Goal: Task Accomplishment & Management: Use online tool/utility

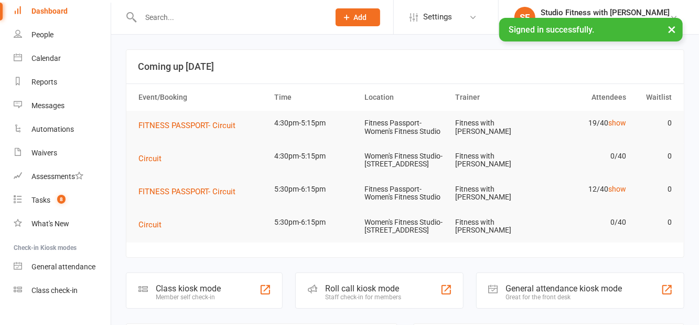
scroll to position [62, 0]
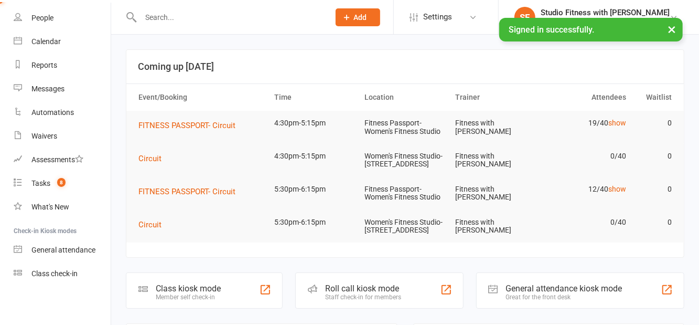
click at [65, 276] on div "Class check-in" at bounding box center [54, 273] width 46 height 8
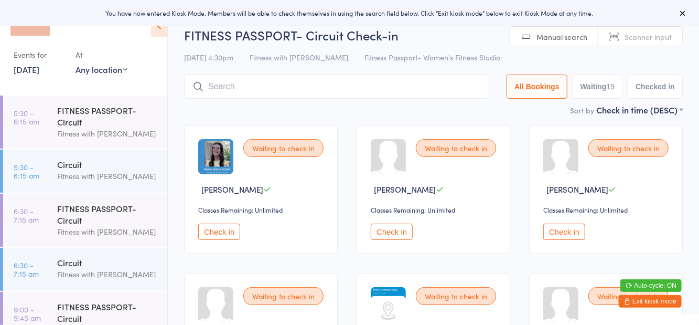
click at [101, 72] on select "Any location Women's Fitness Studio- 14 Madden Street, Aitkenvale Fitness Passp…" at bounding box center [102, 69] width 52 height 12
select select "1"
click at [76, 63] on select "Any location Women's Fitness Studio- 14 Madden Street, Aitkenvale Fitness Passp…" at bounding box center [102, 69] width 52 height 12
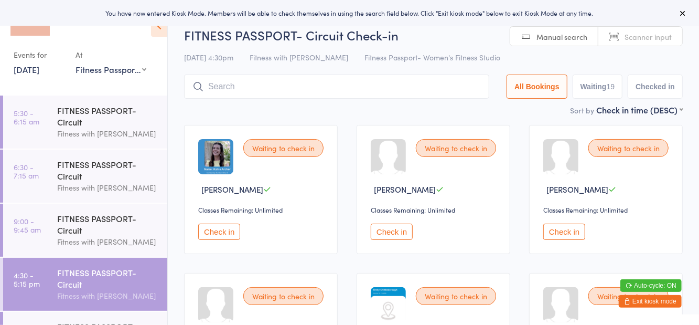
click at [601, 84] on button "Waiting 19" at bounding box center [598, 86] width 50 height 24
select select "0"
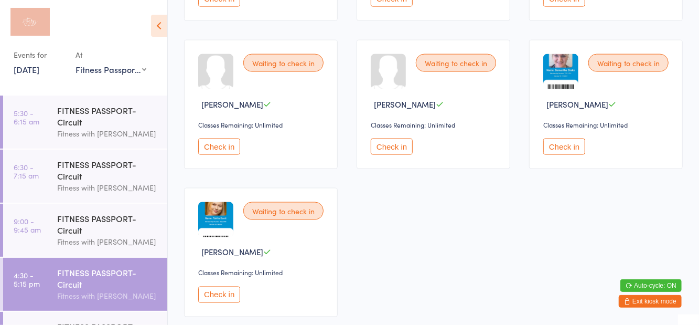
scroll to position [835, 0]
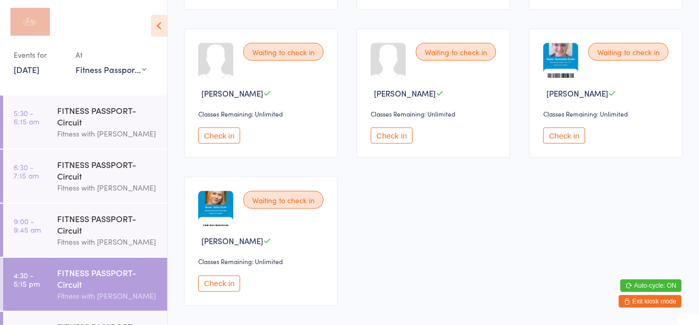
click at [556, 130] on button "Check in" at bounding box center [564, 135] width 42 height 16
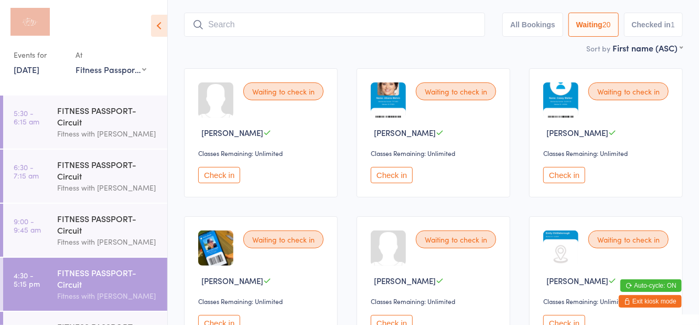
scroll to position [65, 0]
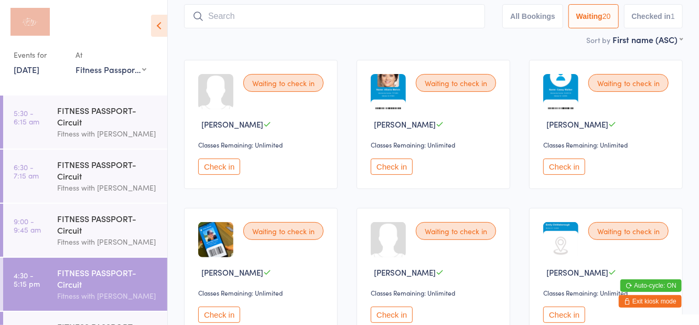
click at [558, 316] on button "Check in" at bounding box center [564, 314] width 42 height 16
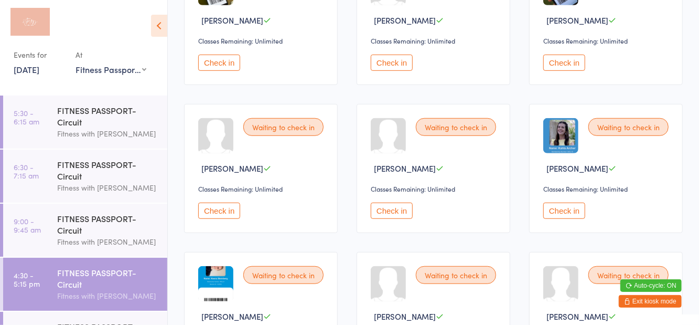
scroll to position [317, 0]
click at [301, 132] on div "Waiting to check in" at bounding box center [283, 126] width 80 height 18
click at [218, 212] on button "Check in" at bounding box center [219, 210] width 42 height 16
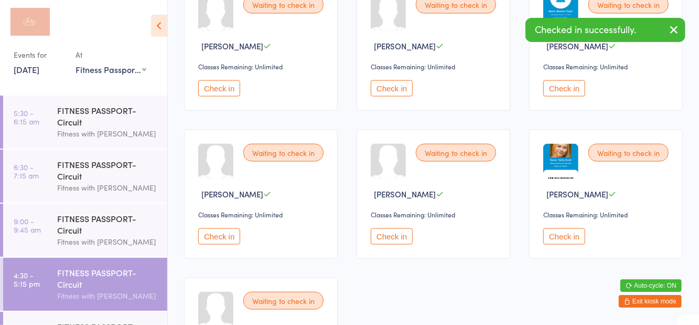
scroll to position [754, 0]
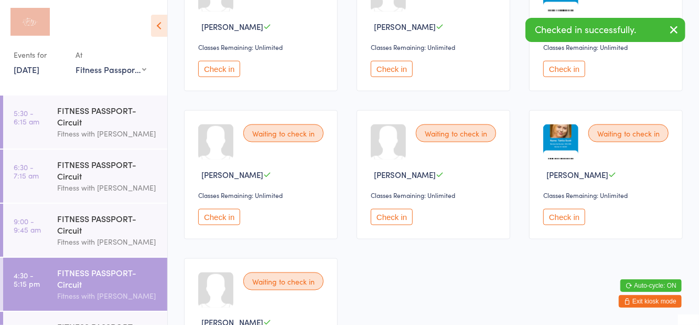
click at [563, 219] on button "Check in" at bounding box center [564, 217] width 42 height 16
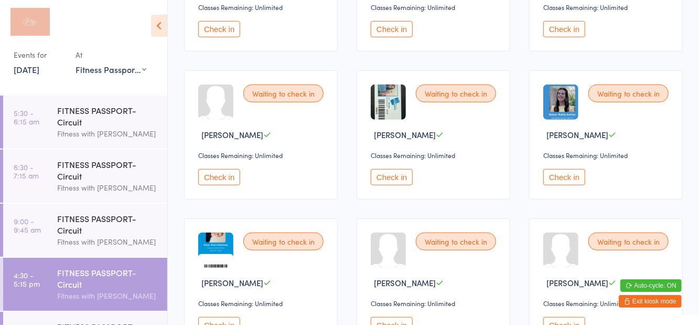
scroll to position [353, 0]
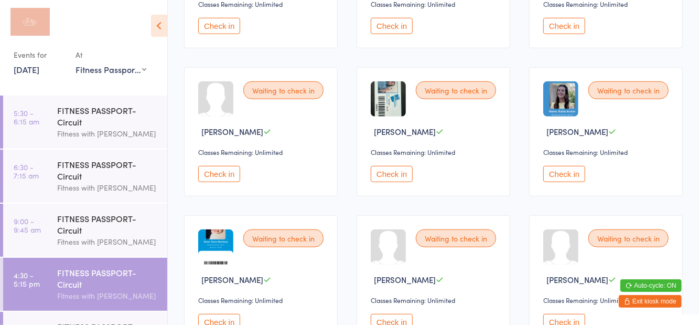
click at [230, 319] on button "Check in" at bounding box center [219, 322] width 42 height 16
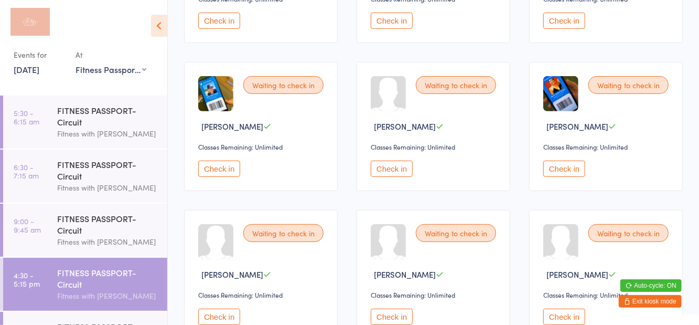
scroll to position [215, 0]
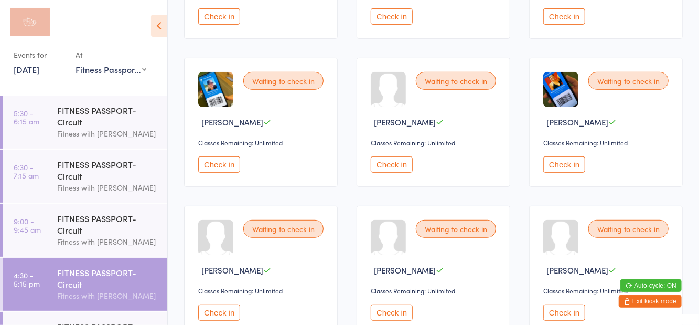
click at [382, 167] on button "Check in" at bounding box center [392, 164] width 42 height 16
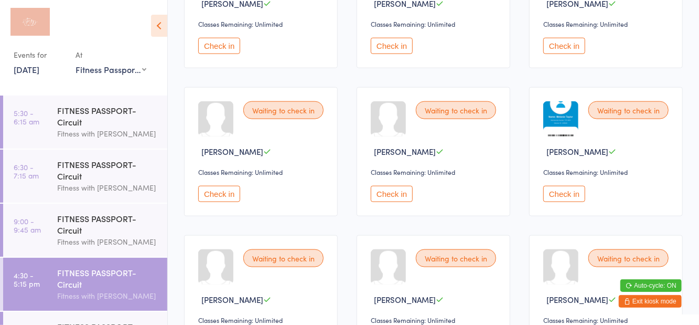
scroll to position [644, 0]
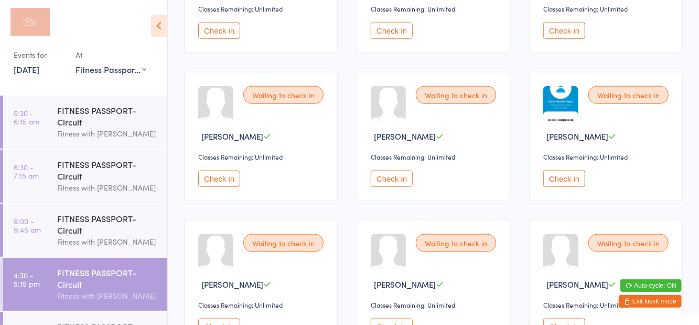
click at [212, 177] on button "Check in" at bounding box center [219, 178] width 42 height 16
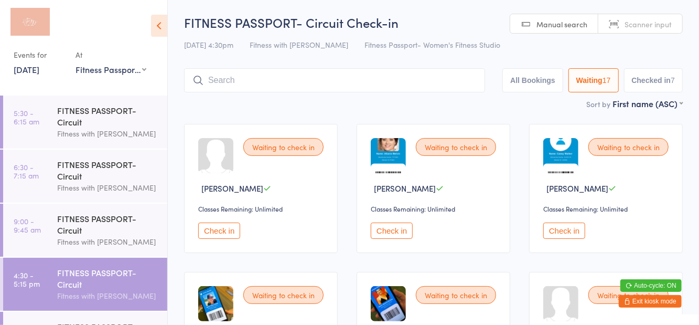
scroll to position [15, 0]
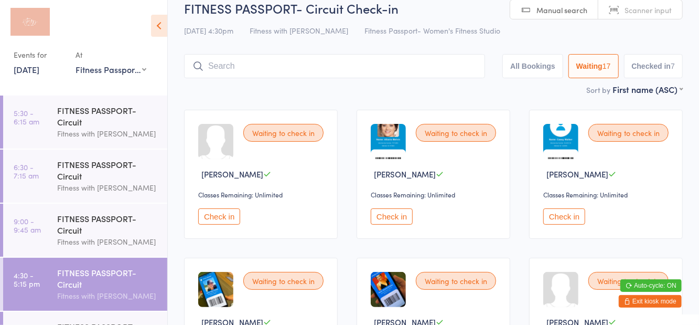
click at [548, 218] on button "Check in" at bounding box center [564, 216] width 42 height 16
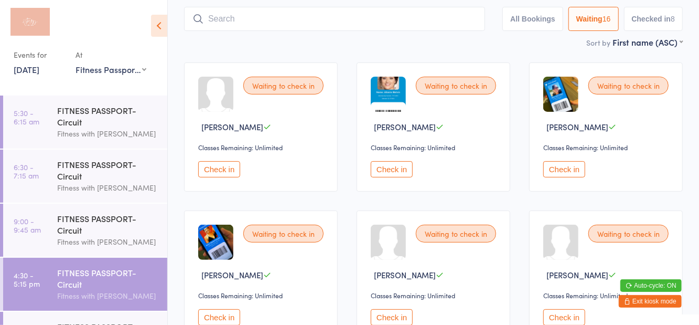
scroll to position [0, 0]
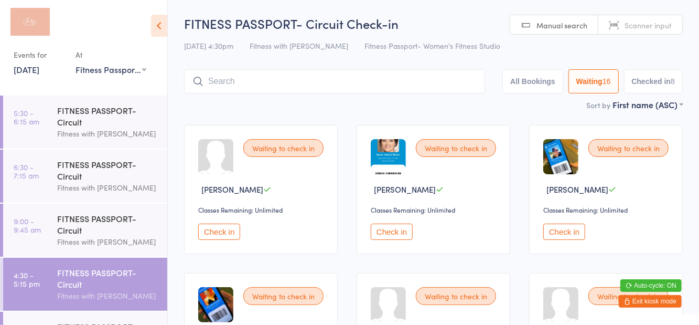
click at [166, 29] on icon at bounding box center [159, 26] width 16 height 22
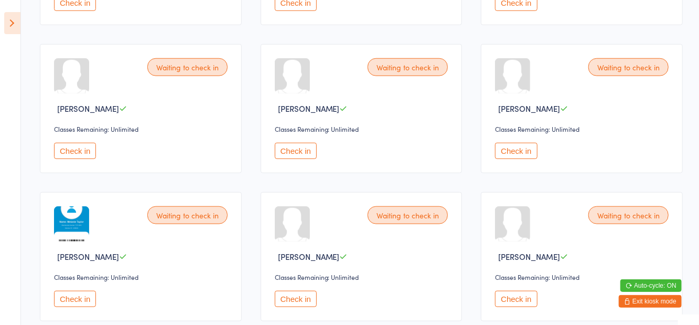
scroll to position [552, 0]
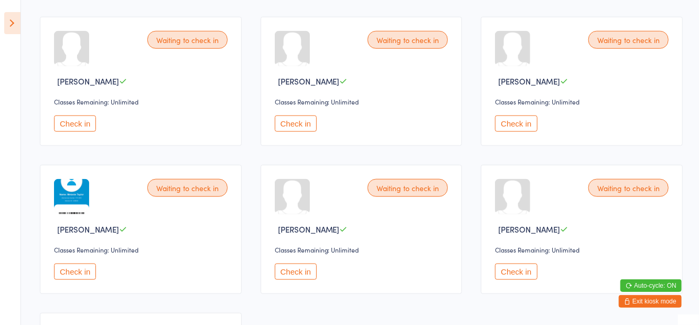
click at [295, 273] on button "Check in" at bounding box center [296, 271] width 42 height 16
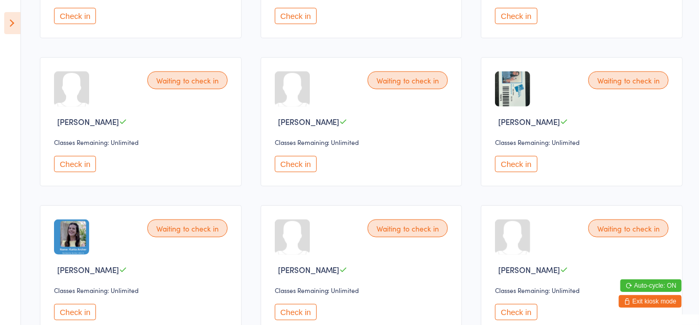
scroll to position [353, 0]
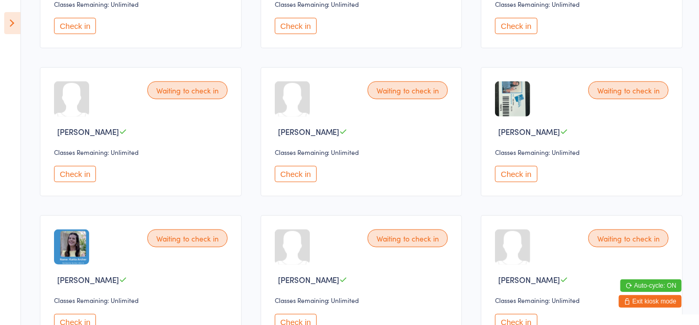
click at [294, 177] on button "Check in" at bounding box center [296, 174] width 42 height 16
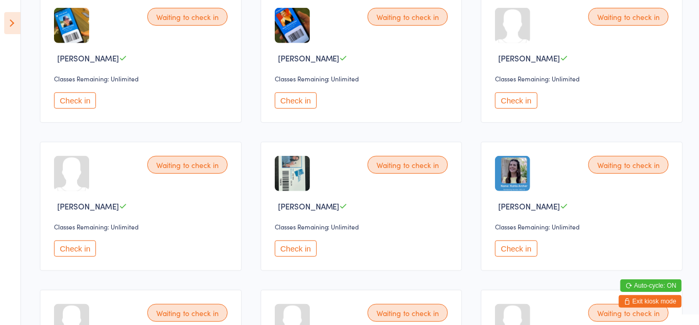
scroll to position [0, 0]
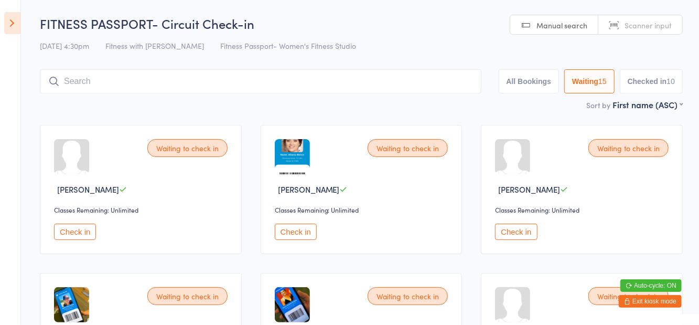
click at [520, 234] on button "Check in" at bounding box center [516, 231] width 42 height 16
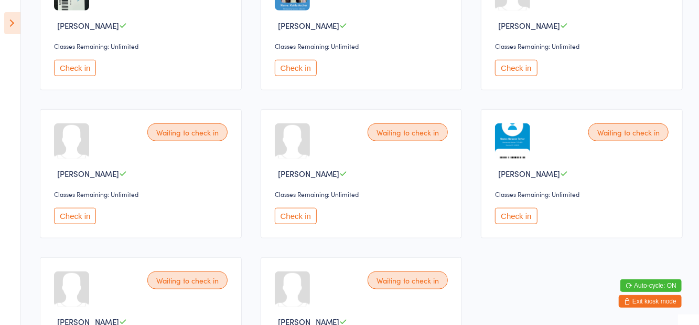
scroll to position [541, 0]
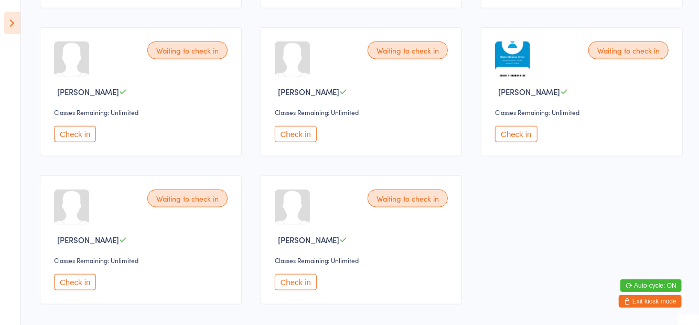
click at [517, 135] on button "Check in" at bounding box center [516, 134] width 42 height 16
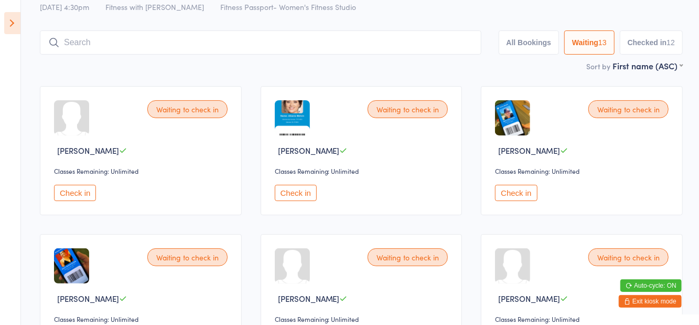
scroll to position [0, 0]
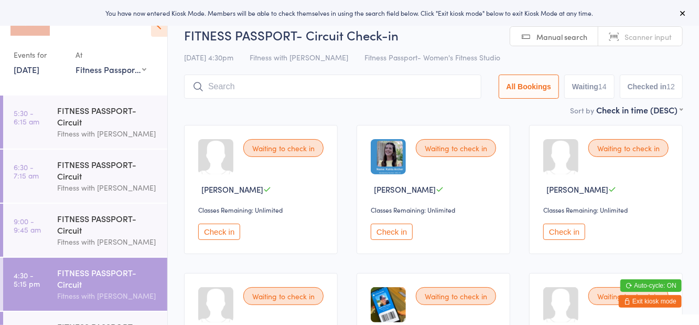
click at [155, 34] on icon at bounding box center [159, 26] width 16 height 22
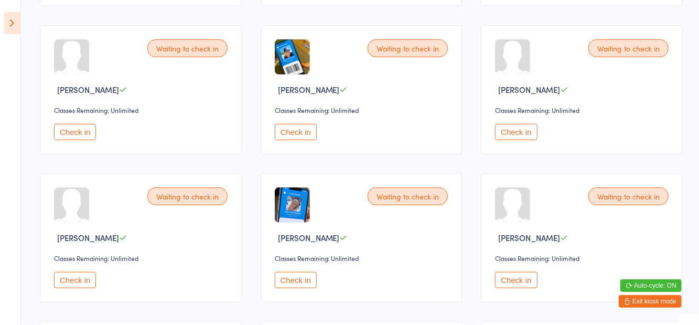
scroll to position [252, 0]
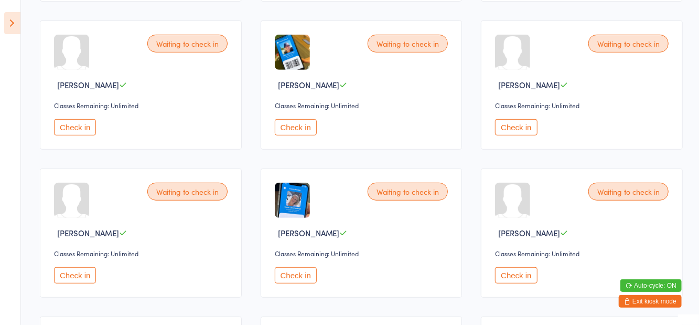
click at [305, 281] on button "Check in" at bounding box center [296, 275] width 42 height 16
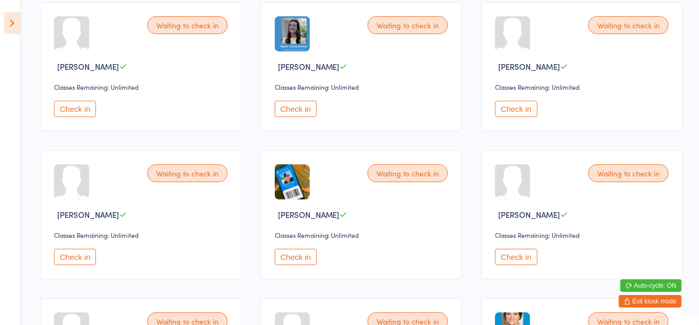
scroll to position [0, 0]
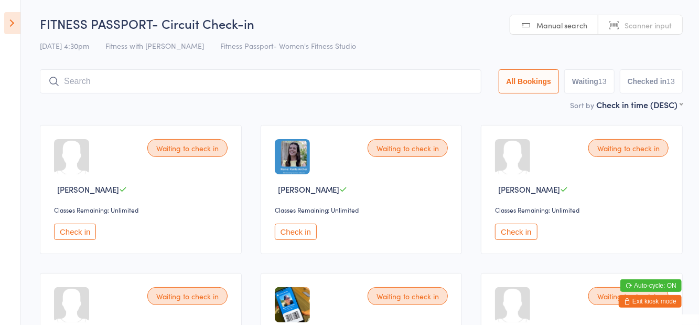
click at [137, 84] on input "search" at bounding box center [260, 81] width 441 height 24
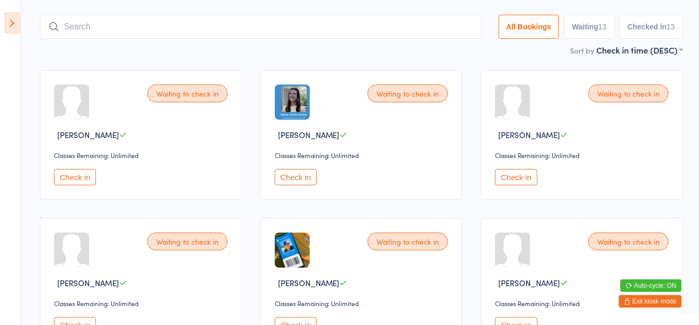
scroll to position [70, 0]
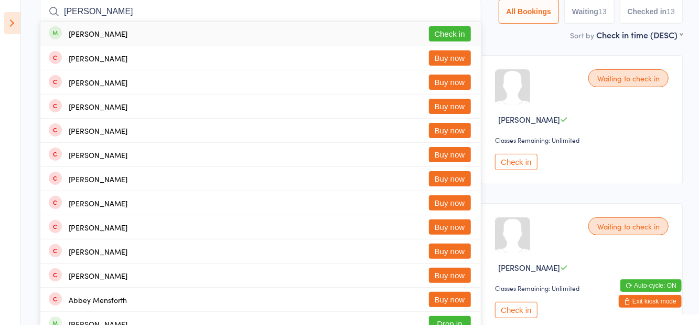
type input "Abby weth"
click at [461, 32] on button "Check in" at bounding box center [450, 33] width 42 height 15
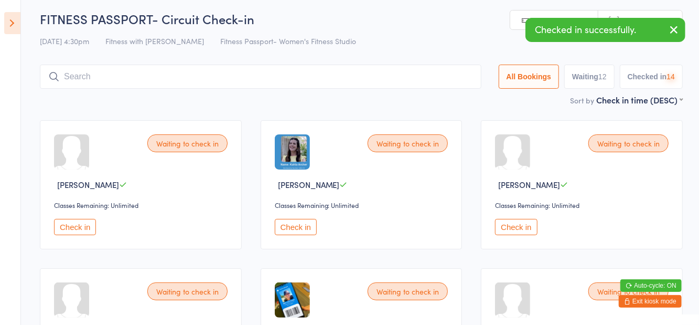
scroll to position [0, 0]
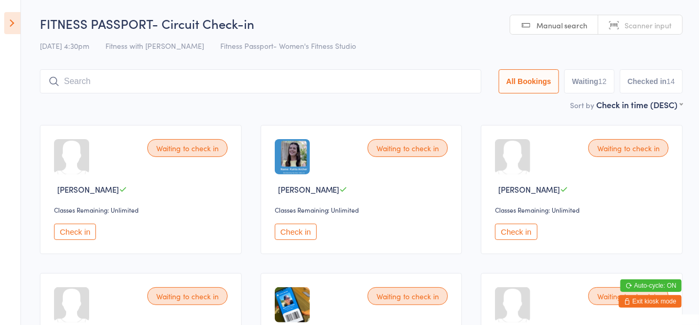
click at [590, 75] on button "Waiting 12" at bounding box center [589, 81] width 50 height 24
select select "0"
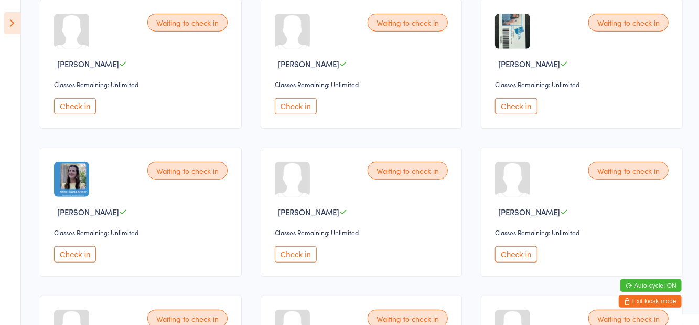
scroll to position [274, 0]
click at [522, 251] on button "Check in" at bounding box center [516, 253] width 42 height 16
click at [506, 103] on button "Check in" at bounding box center [516, 106] width 42 height 16
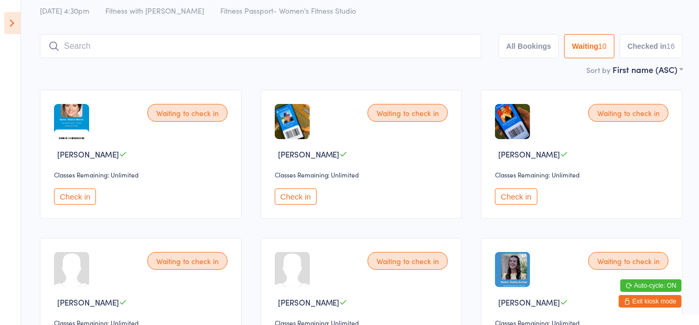
scroll to position [44, 0]
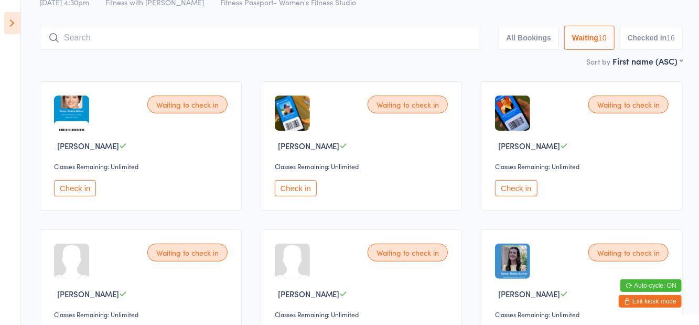
click at [519, 196] on button "Check in" at bounding box center [516, 188] width 42 height 16
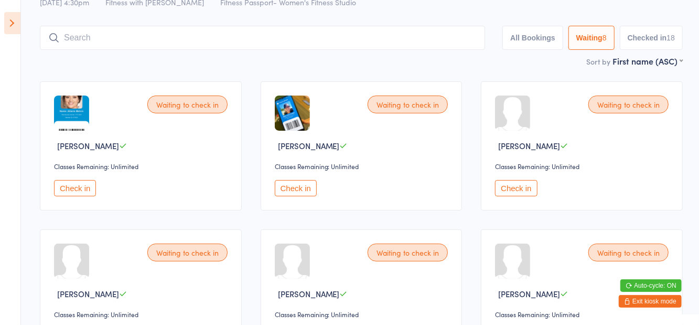
click at [83, 40] on input "search" at bounding box center [262, 38] width 445 height 24
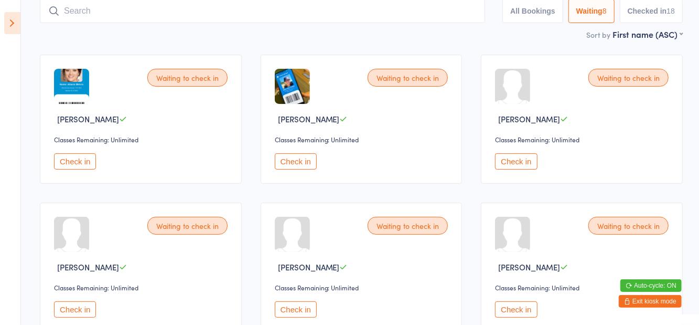
scroll to position [70, 0]
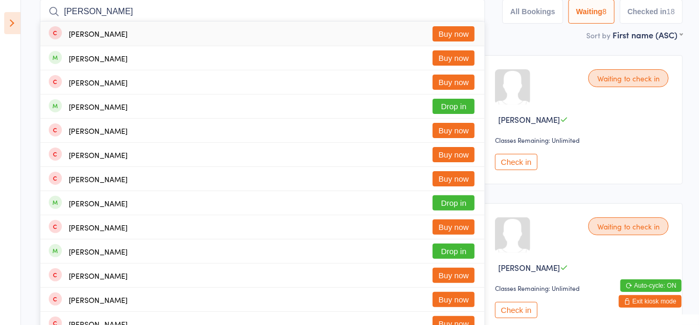
type input "Watson"
click at [460, 107] on button "Drop in" at bounding box center [454, 106] width 42 height 15
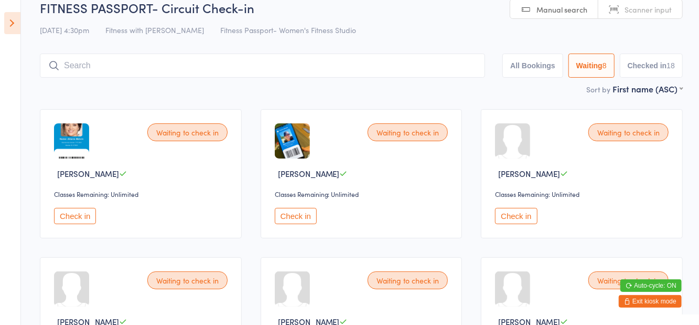
scroll to position [12, 0]
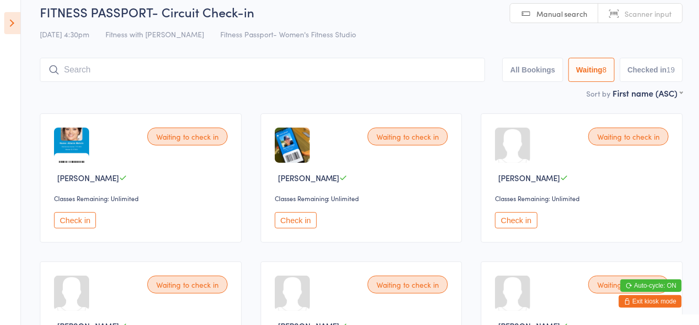
click at [457, 44] on div "FITNESS PASSPORT- Circuit Check-in 12 Aug 4:30pm Fitness with Zoe Fitness Passp…" at bounding box center [361, 45] width 643 height 84
click at [230, 68] on input "search" at bounding box center [262, 70] width 445 height 24
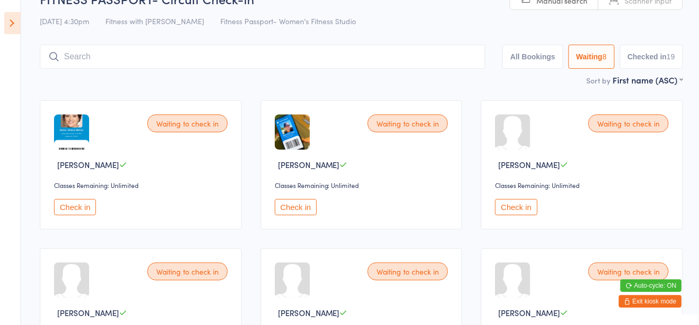
scroll to position [70, 0]
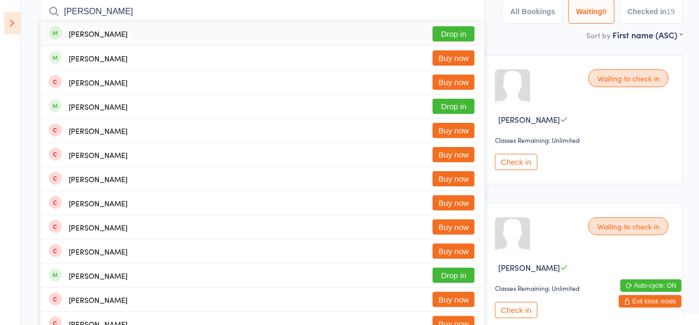
type input "Erin edmund"
click at [463, 29] on button "Drop in" at bounding box center [454, 33] width 42 height 15
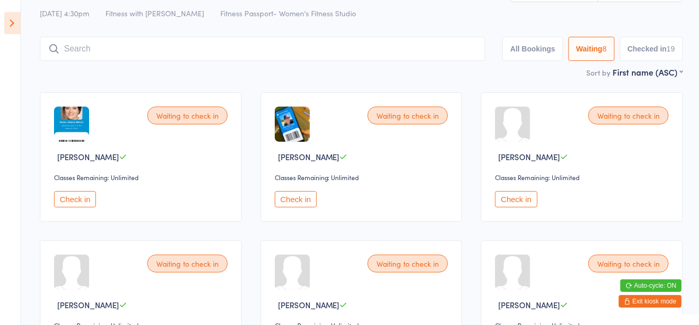
scroll to position [12, 0]
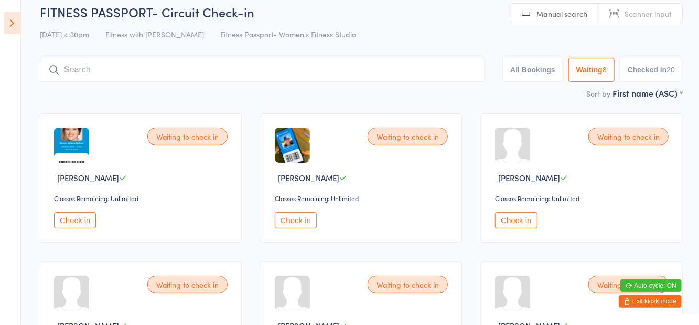
click at [476, 45] on div "FITNESS PASSPORT- Circuit Check-in 12 Aug 4:30pm Fitness with Zoe Fitness Passp…" at bounding box center [361, 45] width 643 height 84
click at [73, 214] on button "Check in" at bounding box center [75, 220] width 42 height 16
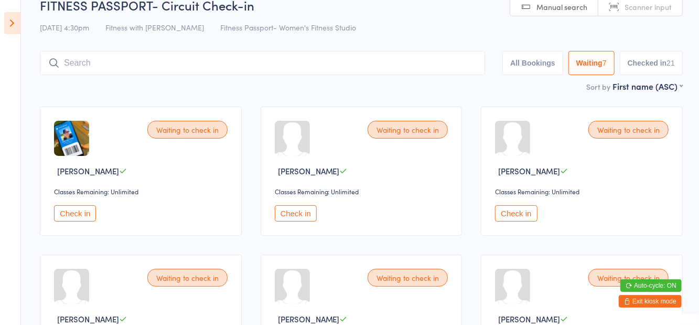
scroll to position [22, 0]
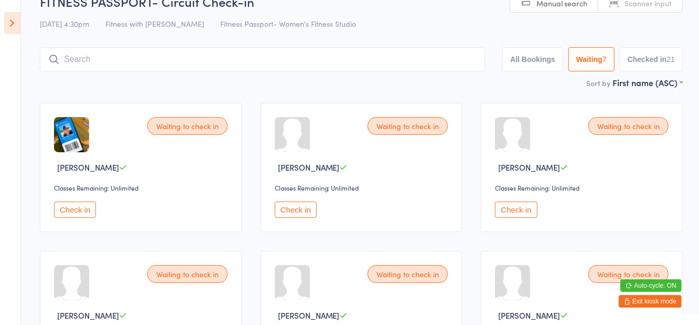
click at [299, 215] on button "Check in" at bounding box center [296, 209] width 42 height 16
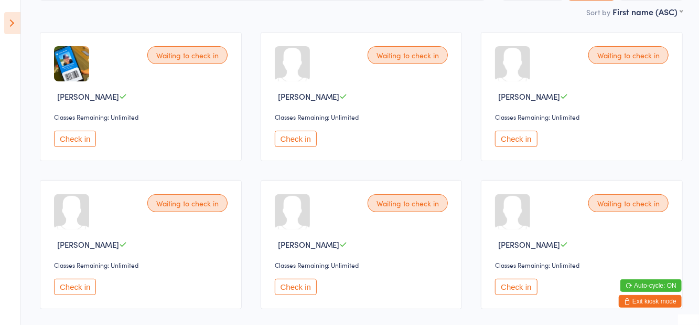
scroll to position [93, 0]
click at [71, 286] on button "Check in" at bounding box center [75, 286] width 42 height 16
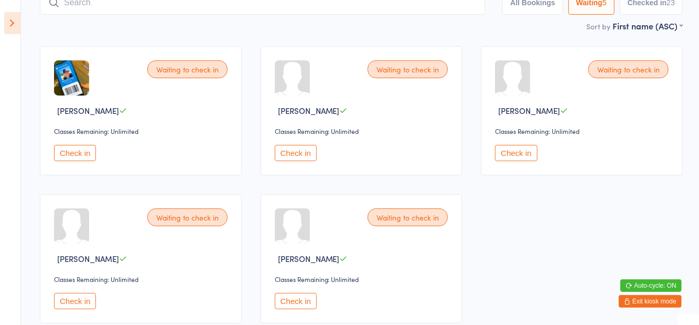
scroll to position [99, 0]
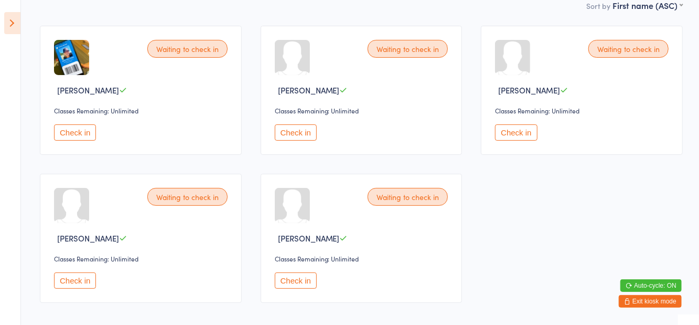
click at [291, 282] on button "Check in" at bounding box center [296, 280] width 42 height 16
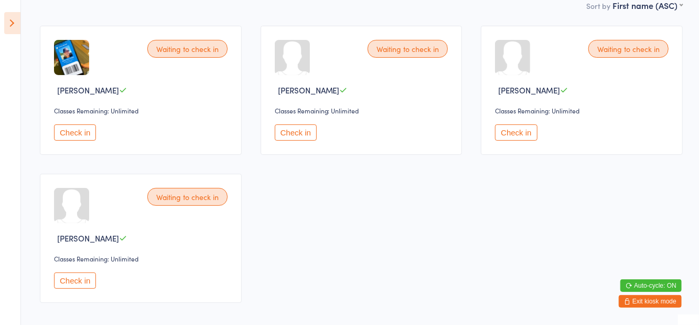
click at [299, 127] on button "Check in" at bounding box center [296, 132] width 42 height 16
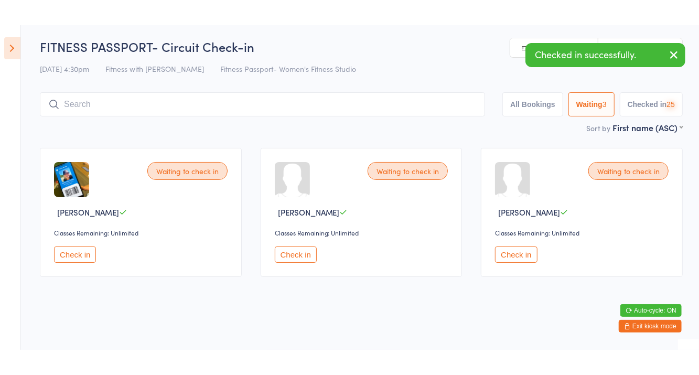
scroll to position [0, 0]
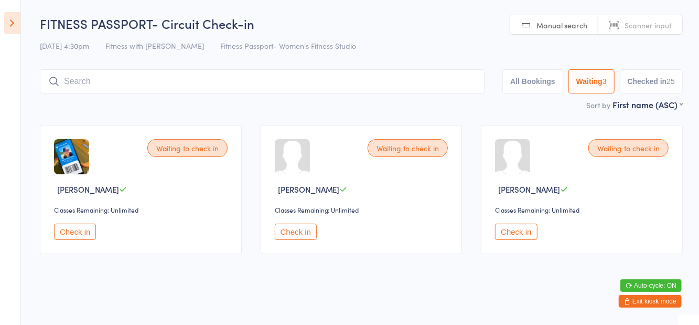
click at [192, 86] on input "search" at bounding box center [262, 81] width 445 height 24
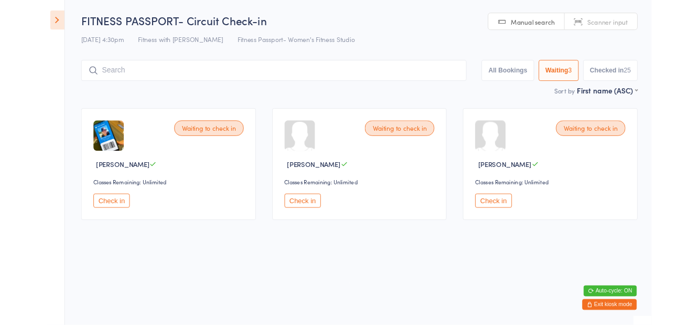
scroll to position [2, 0]
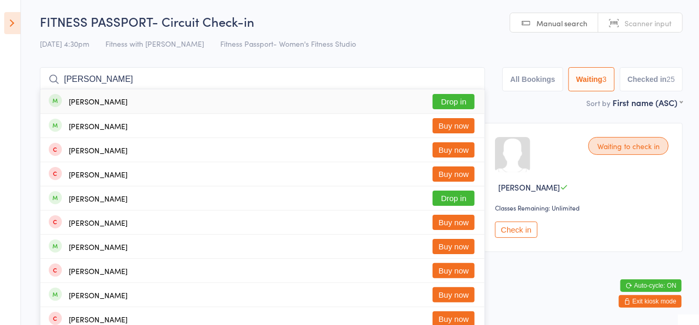
type input "Marica"
click at [457, 108] on button "Drop in" at bounding box center [454, 101] width 42 height 15
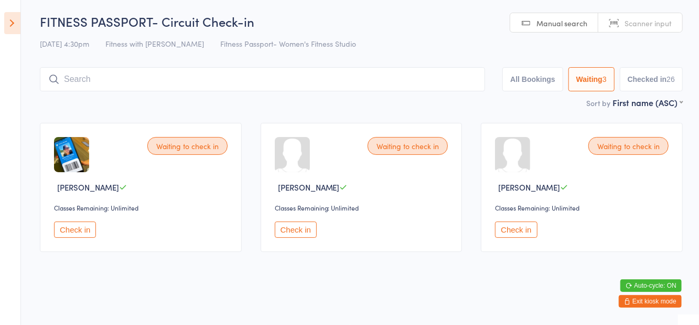
click at [466, 58] on div "FITNESS PASSPORT- Circuit Check-in 12 Aug 4:30pm Fitness with Zoe Fitness Passp…" at bounding box center [361, 55] width 643 height 84
click at [457, 292] on html "You have now entered Kiosk Mode. Members will be able to check themselves in us…" at bounding box center [349, 160] width 699 height 325
click at [472, 39] on div "12 Aug 4:30pm Fitness with Zoe Fitness Passport- Women's Fitness Studio" at bounding box center [361, 43] width 643 height 17
click at [472, 278] on html "You have now entered Kiosk Mode. Members will be able to check themselves in us…" at bounding box center [349, 160] width 699 height 325
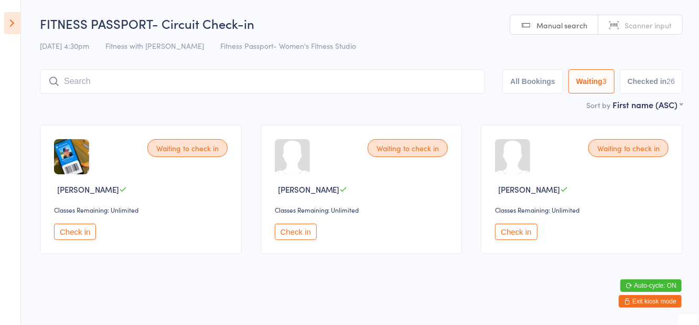
click at [530, 83] on button "All Bookings" at bounding box center [532, 81] width 61 height 24
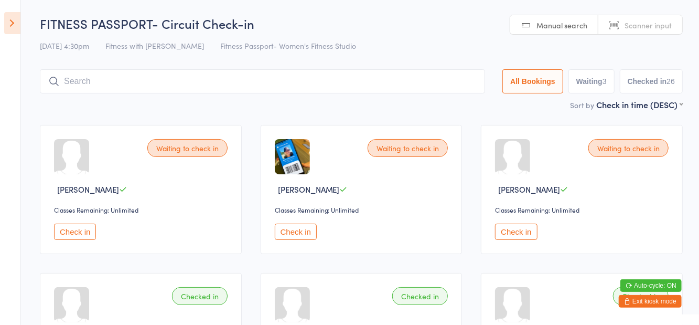
click at [590, 85] on button "Waiting 3" at bounding box center [591, 81] width 46 height 24
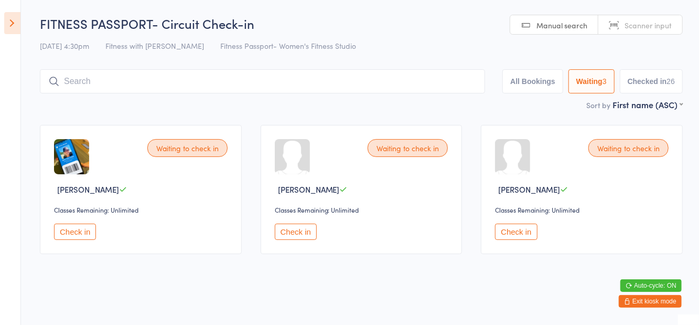
click at [380, 85] on input "search" at bounding box center [262, 81] width 445 height 24
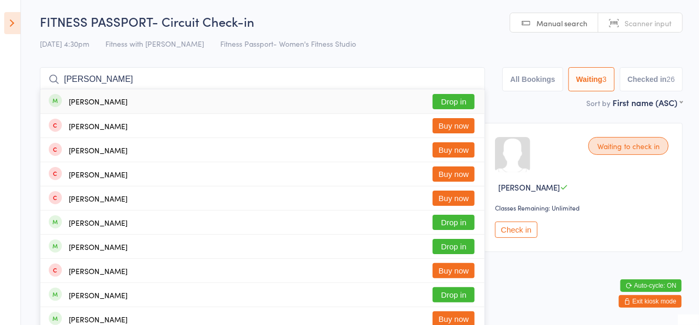
type input "Karlene j"
click at [458, 100] on button "Drop in" at bounding box center [454, 101] width 42 height 15
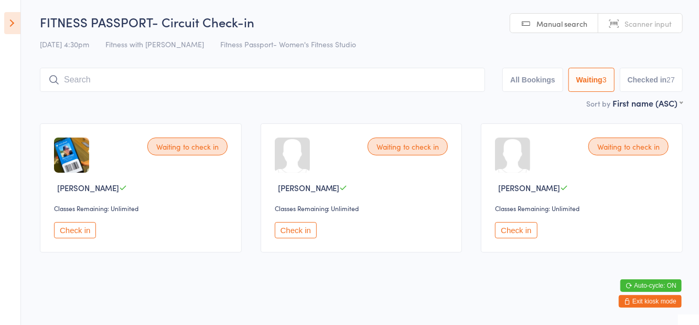
scroll to position [0, 0]
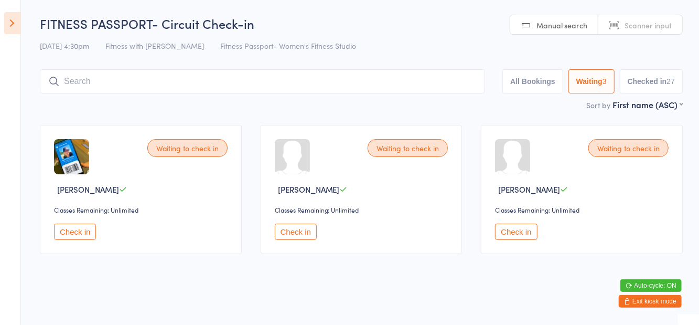
click at [13, 28] on icon at bounding box center [12, 23] width 16 height 22
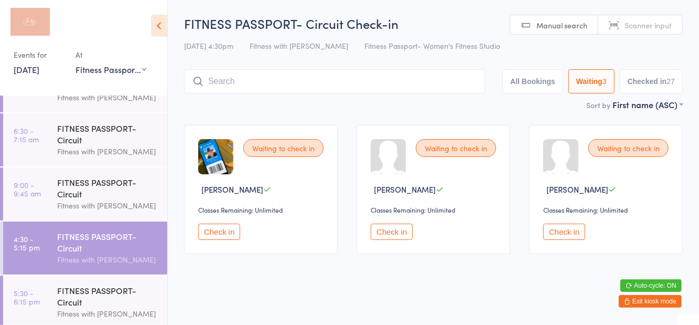
scroll to position [41, 0]
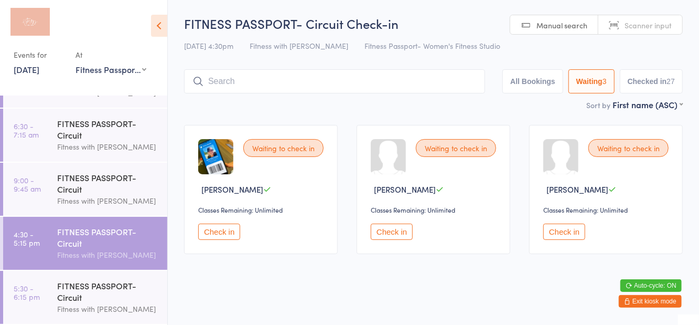
click at [106, 295] on div "FITNESS PASSPORT- Circuit" at bounding box center [107, 290] width 101 height 23
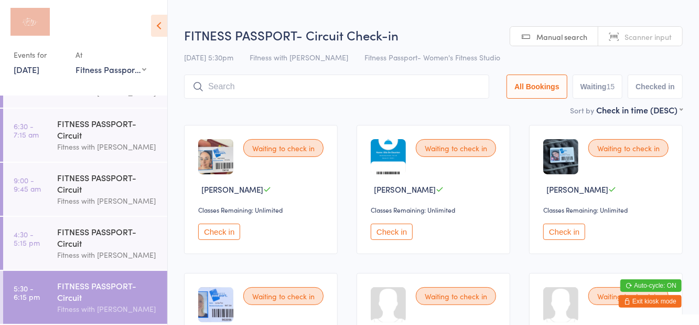
click at [598, 98] on button "Waiting 15" at bounding box center [598, 86] width 50 height 24
select select "0"
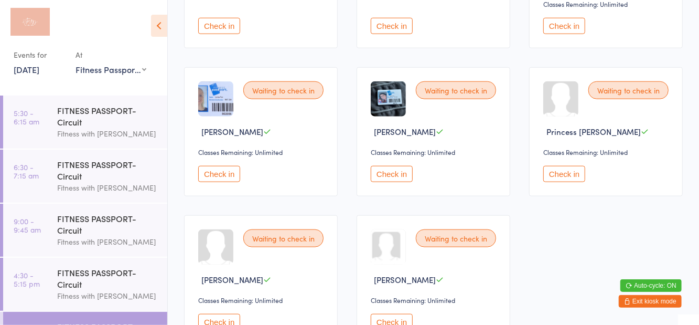
scroll to position [512, 0]
click at [572, 166] on button "Check in" at bounding box center [564, 174] width 42 height 16
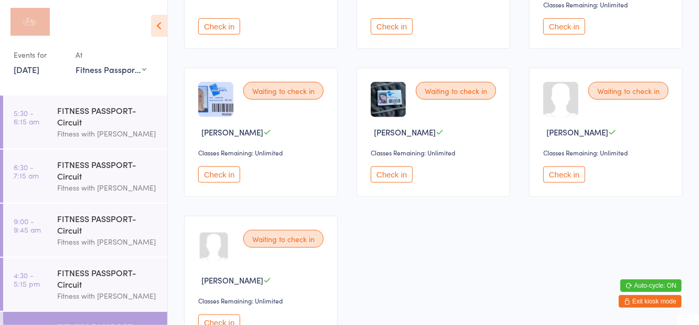
click at [218, 315] on button "Check in" at bounding box center [219, 322] width 42 height 16
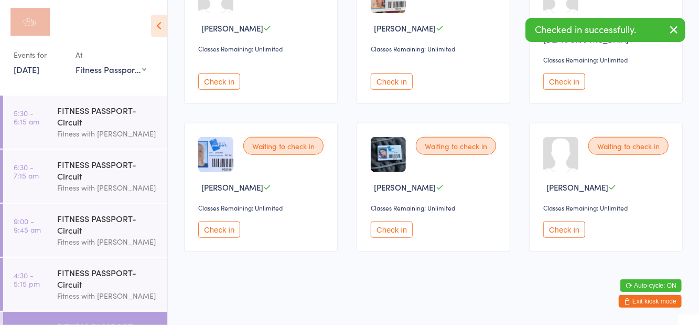
scroll to position [394, 0]
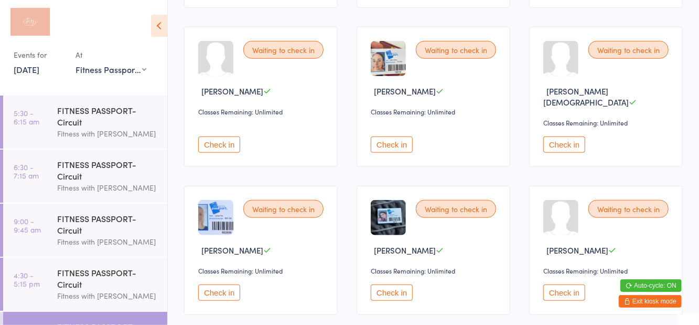
click at [396, 286] on button "Check in" at bounding box center [392, 292] width 42 height 16
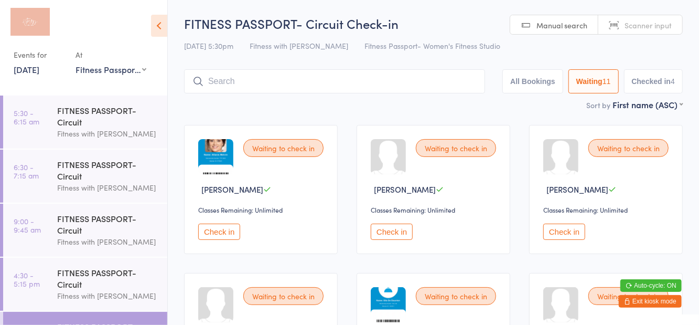
scroll to position [41, 0]
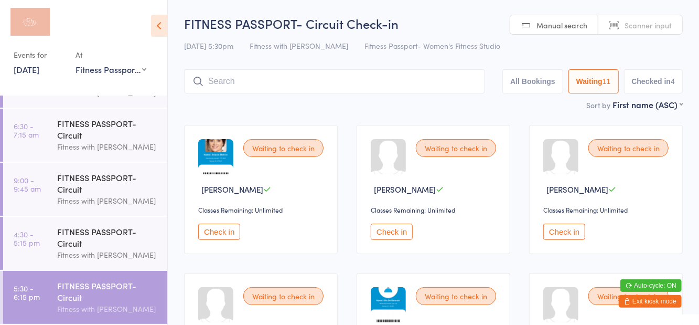
click at [378, 85] on input "search" at bounding box center [334, 81] width 301 height 24
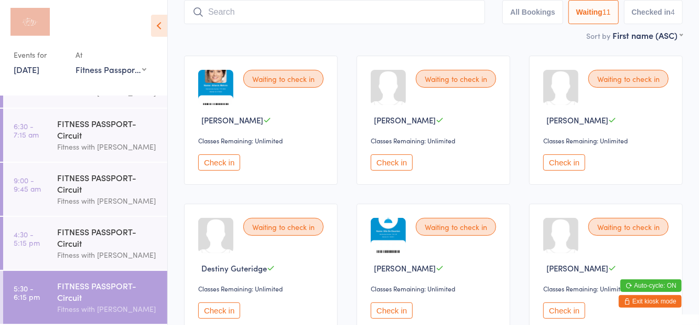
scroll to position [70, 0]
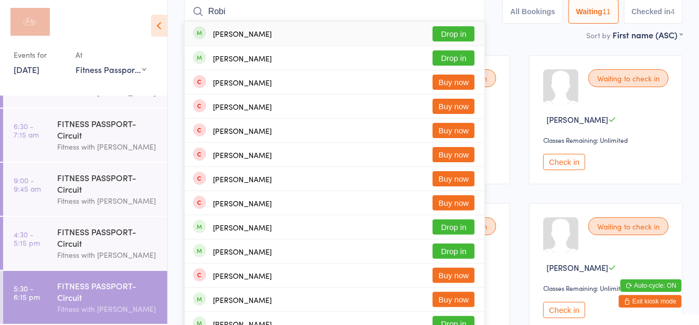
type input "Robi"
click at [455, 39] on button "Drop in" at bounding box center [454, 33] width 42 height 15
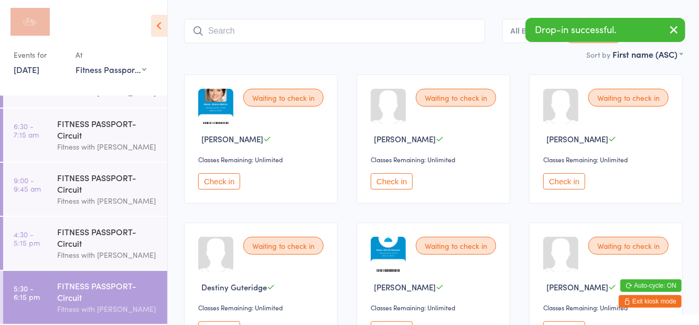
scroll to position [12, 0]
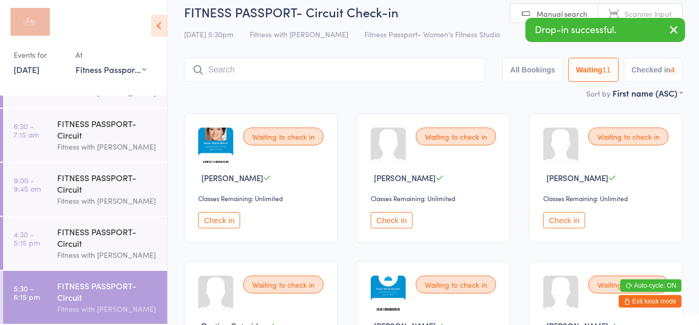
click at [509, 97] on div "Sort by First name (ASC) First name (ASC) First name (DESC) Last name (ASC) Las…" at bounding box center [433, 93] width 499 height 12
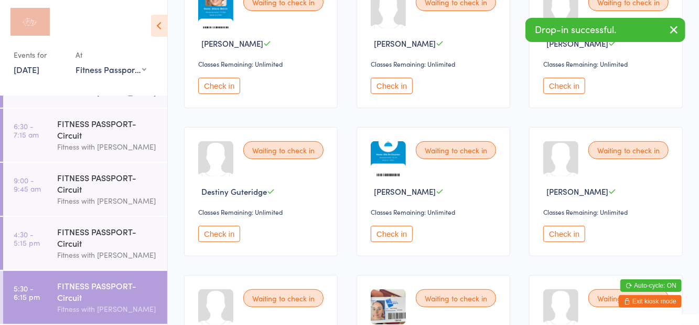
scroll to position [0, 0]
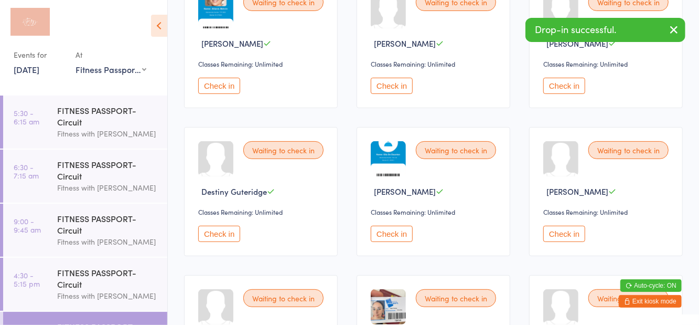
click at [393, 236] on button "Check in" at bounding box center [392, 233] width 42 height 16
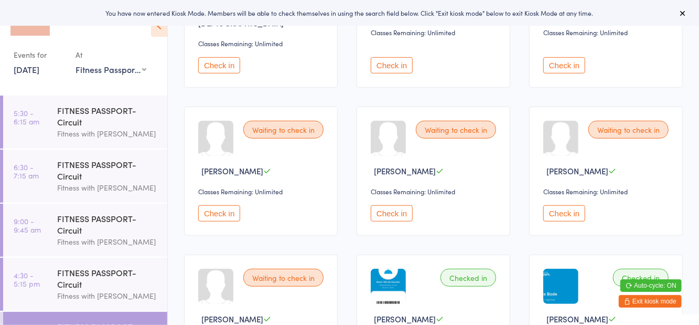
scroll to position [326, 0]
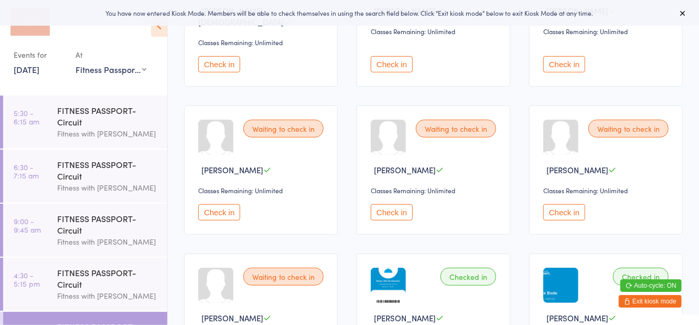
click at [225, 204] on button "Check in" at bounding box center [219, 212] width 42 height 16
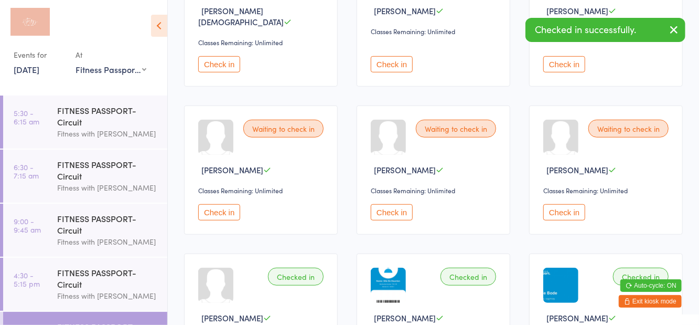
click at [227, 208] on button "Check in" at bounding box center [219, 212] width 42 height 16
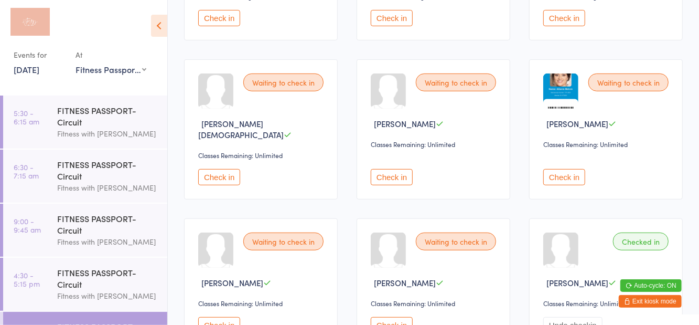
scroll to position [0, 0]
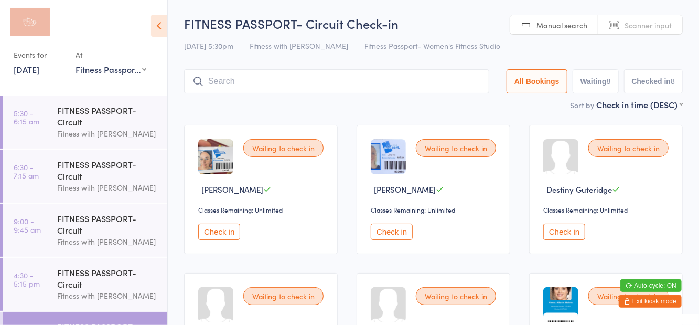
click at [225, 239] on button "Check in" at bounding box center [219, 231] width 42 height 16
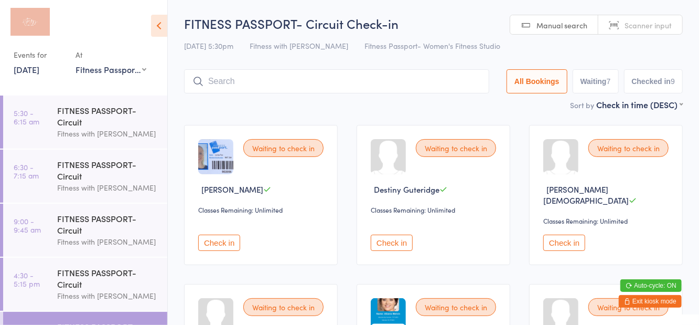
click at [221, 234] on button "Check in" at bounding box center [219, 242] width 42 height 16
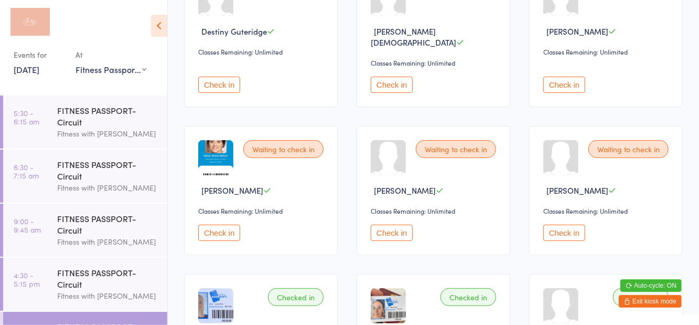
scroll to position [157, 0]
click at [396, 228] on button "Check in" at bounding box center [392, 233] width 42 height 16
click at [120, 287] on div "FITNESS PASSPORT- Circuit" at bounding box center [107, 277] width 101 height 23
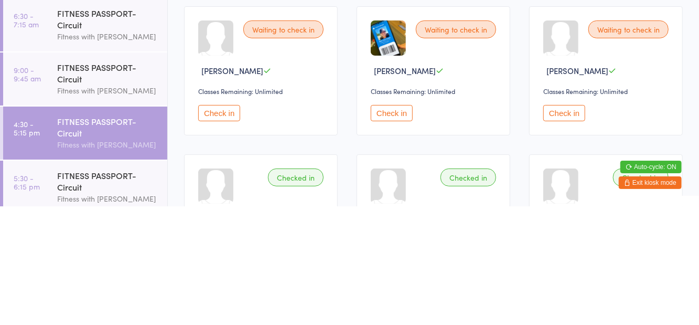
scroll to position [41, 0]
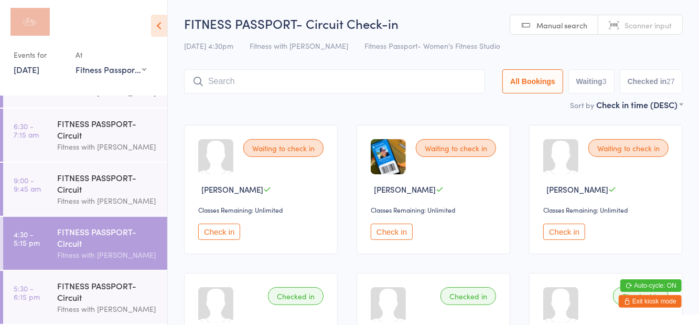
click at [104, 293] on div "FITNESS PASSPORT- Circuit" at bounding box center [107, 290] width 101 height 23
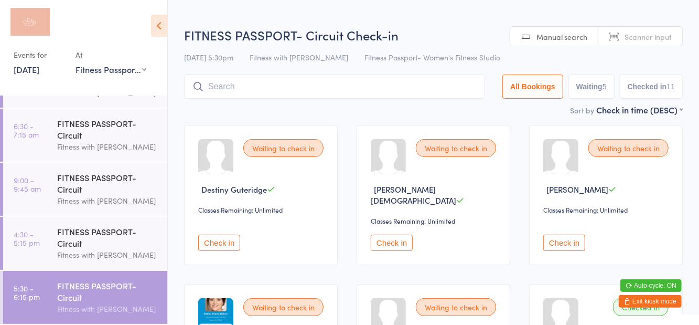
click at [603, 98] on button "Waiting 5" at bounding box center [591, 86] width 46 height 24
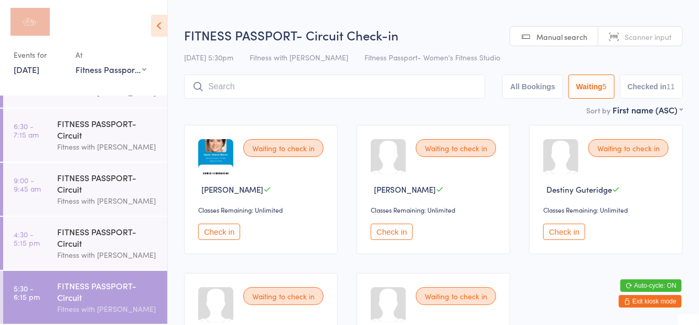
select select "0"
click at [346, 89] on input "search" at bounding box center [334, 86] width 301 height 24
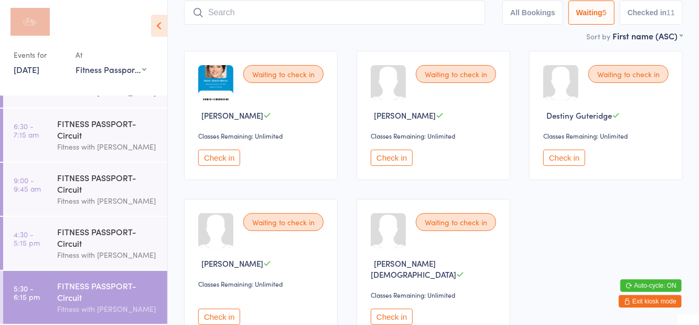
scroll to position [75, 0]
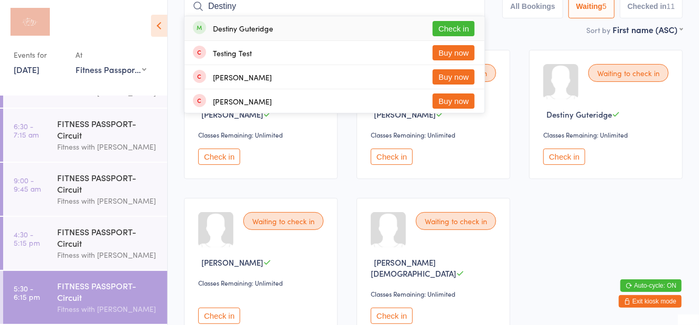
type input "Destiny"
click at [455, 34] on button "Check in" at bounding box center [454, 28] width 42 height 15
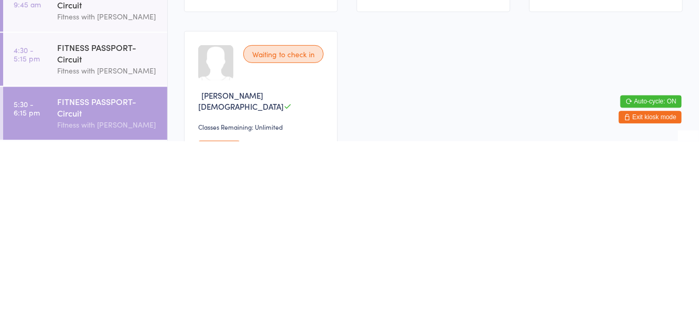
scroll to position [149, 0]
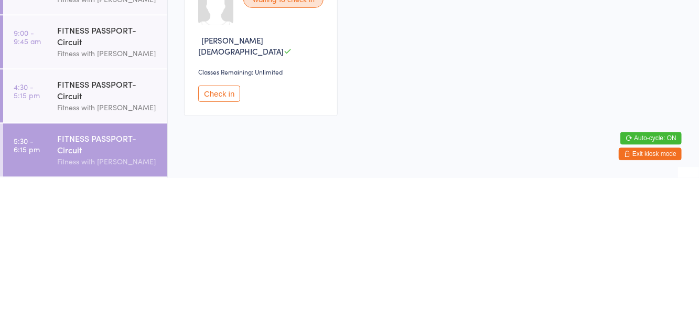
click at [227, 235] on button "Check in" at bounding box center [219, 241] width 42 height 16
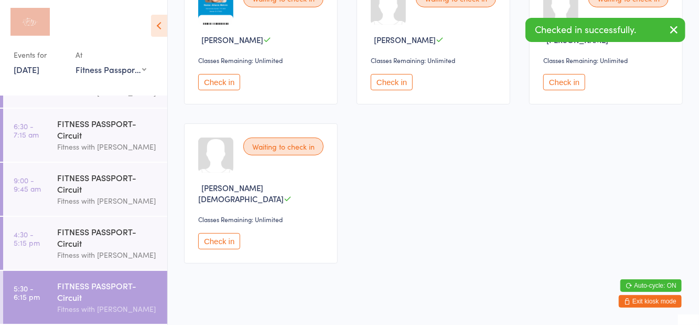
scroll to position [2, 0]
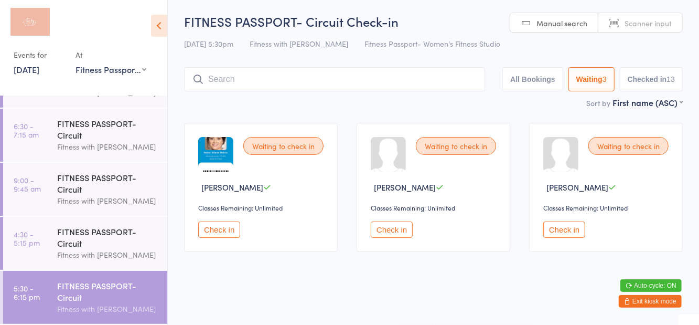
click at [395, 236] on button "Check in" at bounding box center [392, 229] width 42 height 16
